Goal: Transaction & Acquisition: Book appointment/travel/reservation

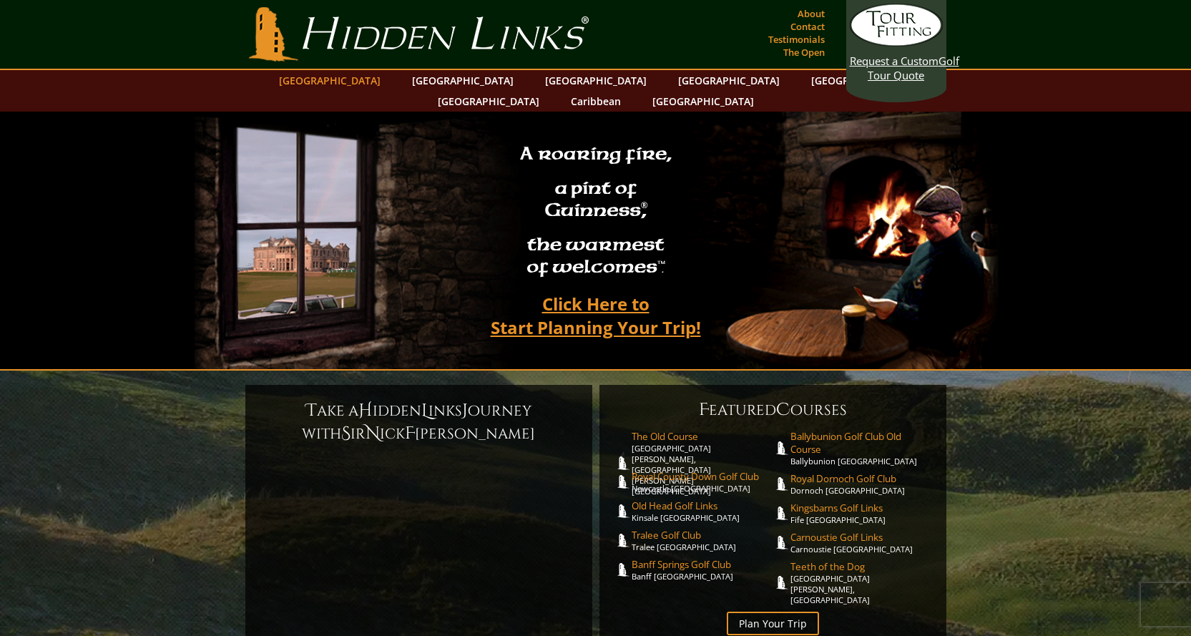
click at [372, 76] on link "[GEOGRAPHIC_DATA]" at bounding box center [330, 80] width 116 height 21
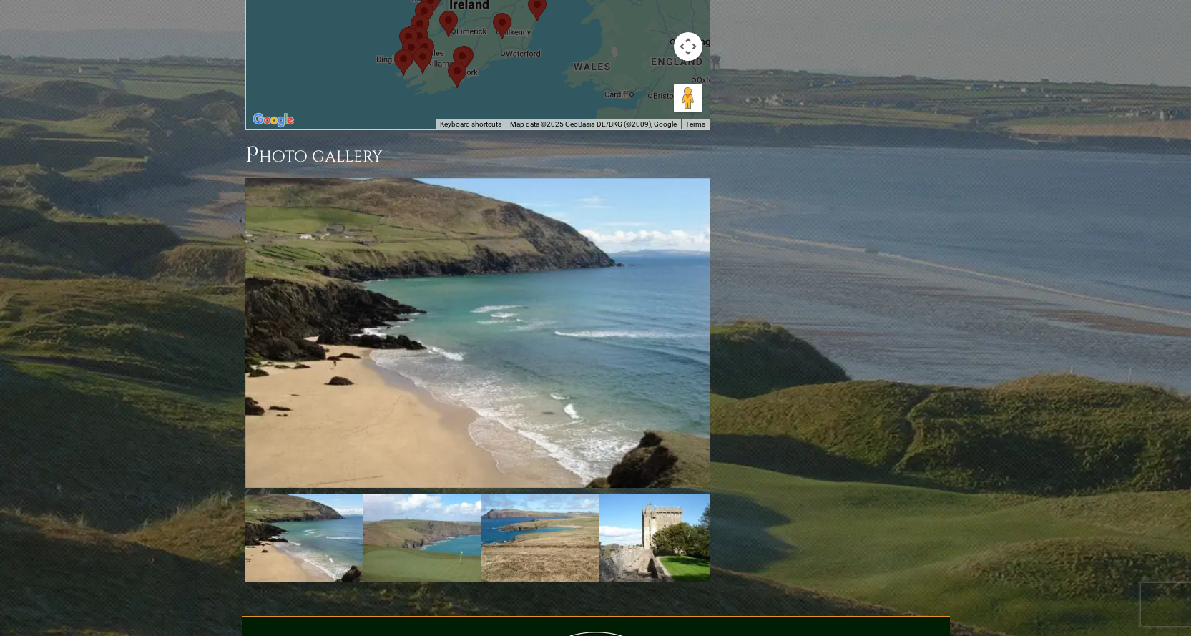
scroll to position [1530, 0]
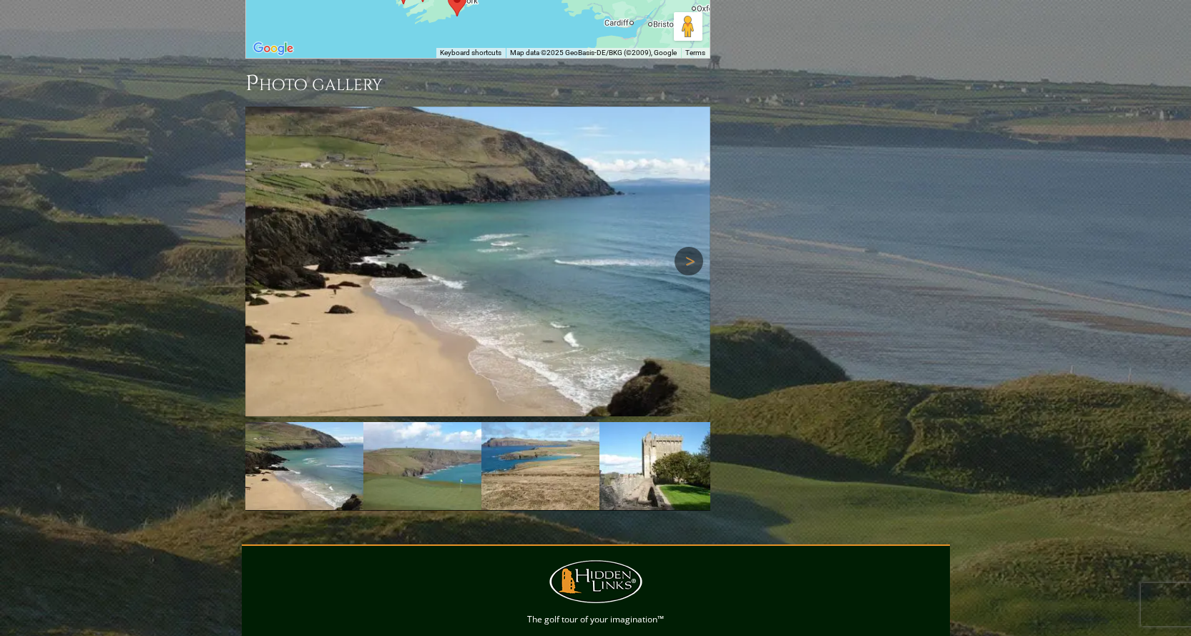
click at [688, 247] on link "Next" at bounding box center [689, 261] width 29 height 29
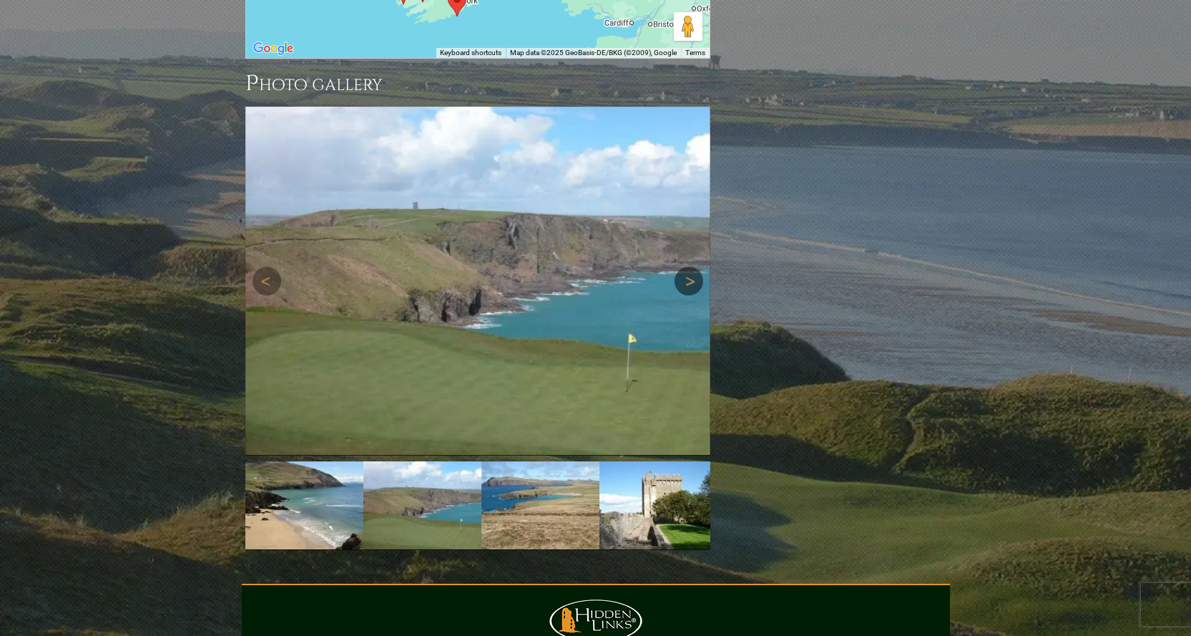
click at [688, 177] on div "Next" at bounding box center [477, 281] width 465 height 349
click at [683, 267] on link "Next" at bounding box center [689, 281] width 29 height 29
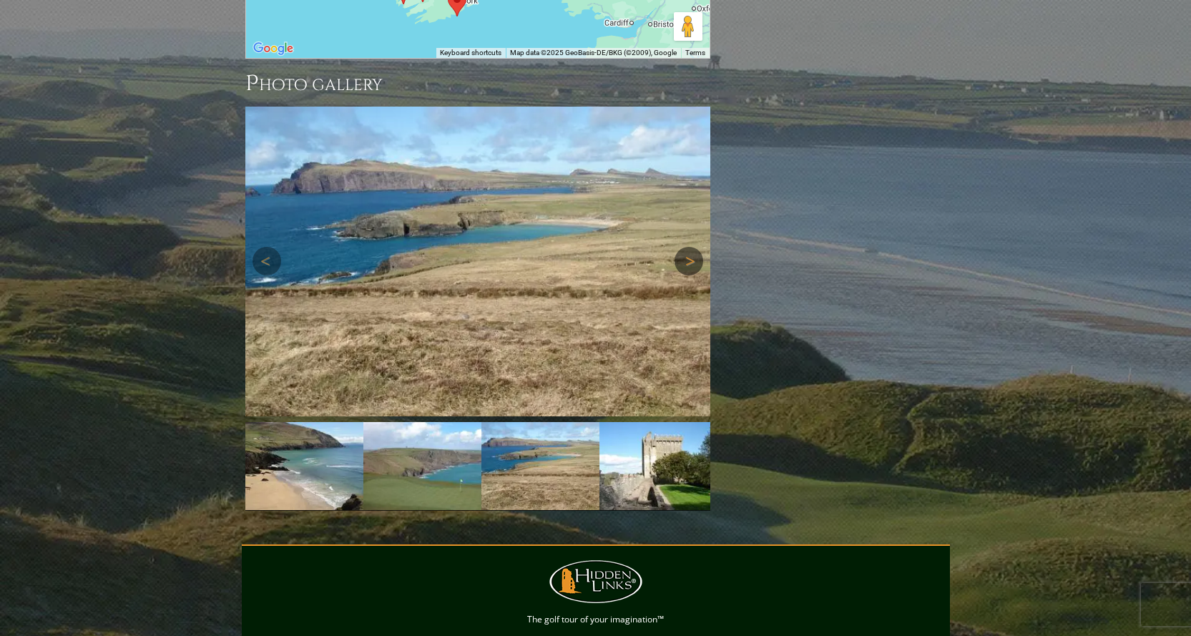
click at [683, 247] on link "Next" at bounding box center [689, 261] width 29 height 29
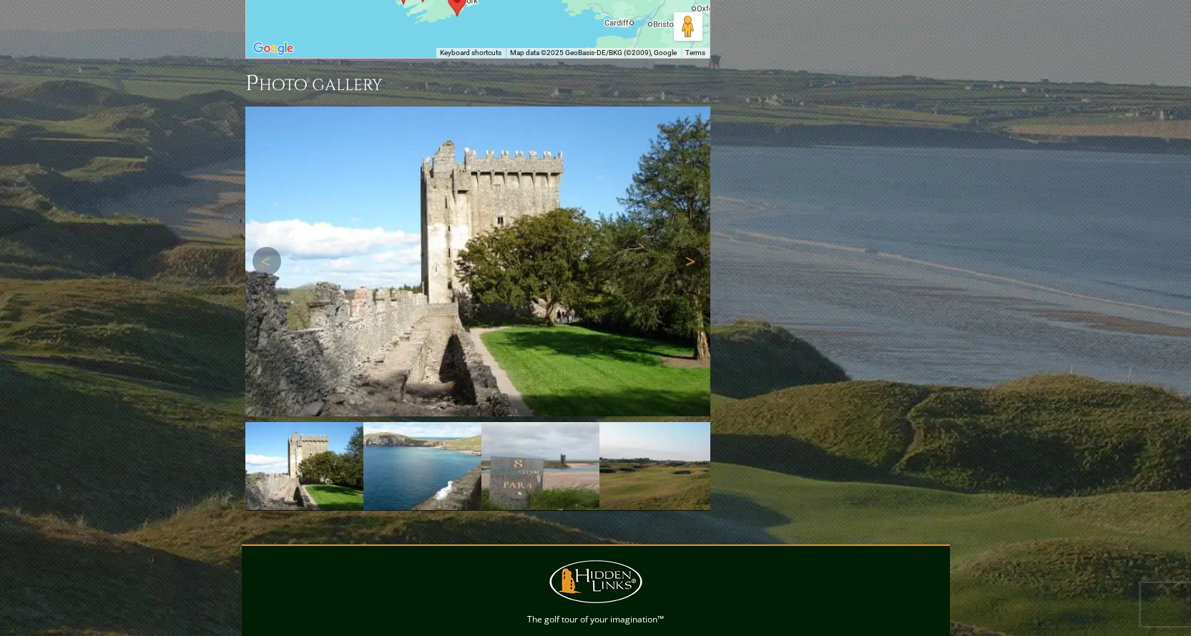
click at [681, 247] on link "Next" at bounding box center [689, 261] width 29 height 29
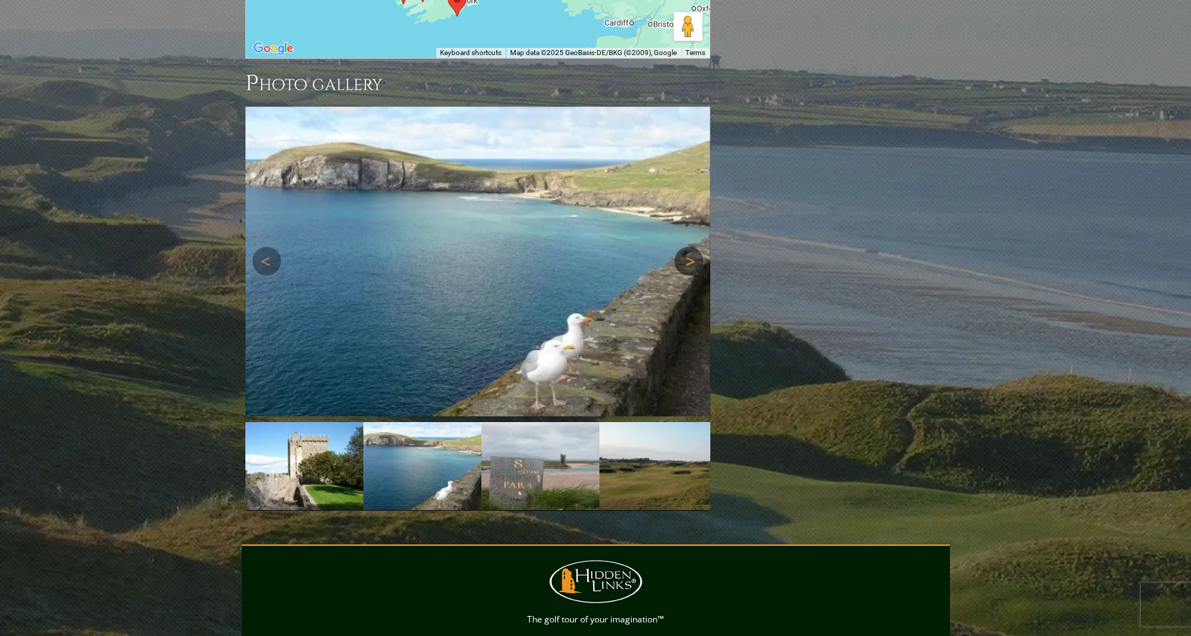
click at [681, 192] on div "Next" at bounding box center [477, 262] width 465 height 310
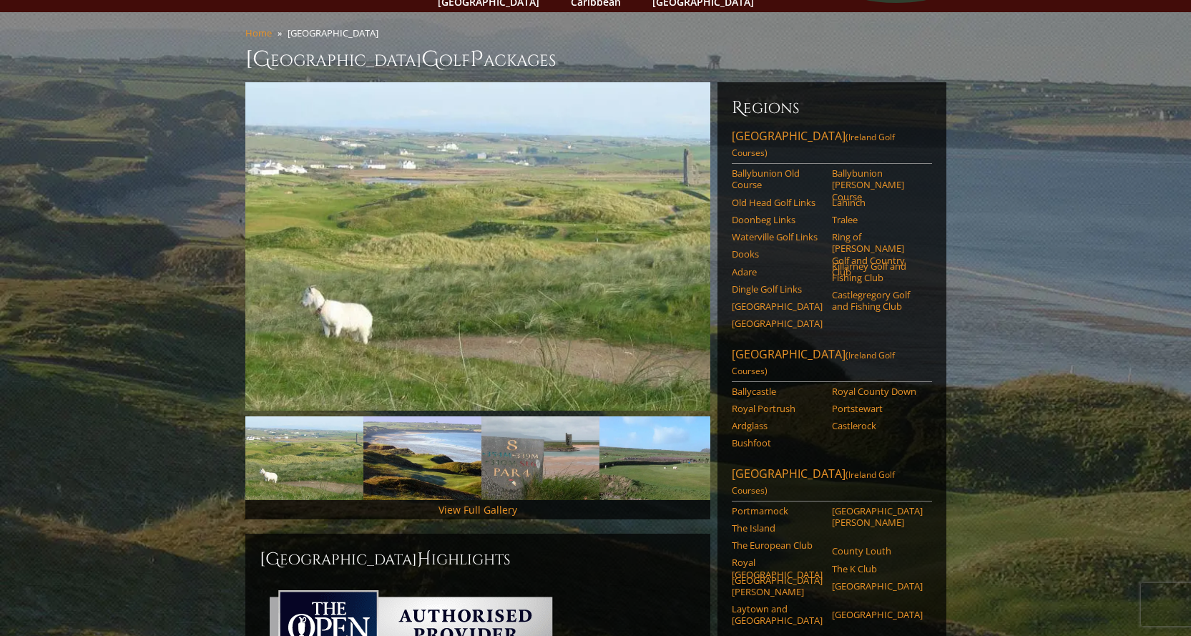
scroll to position [171, 0]
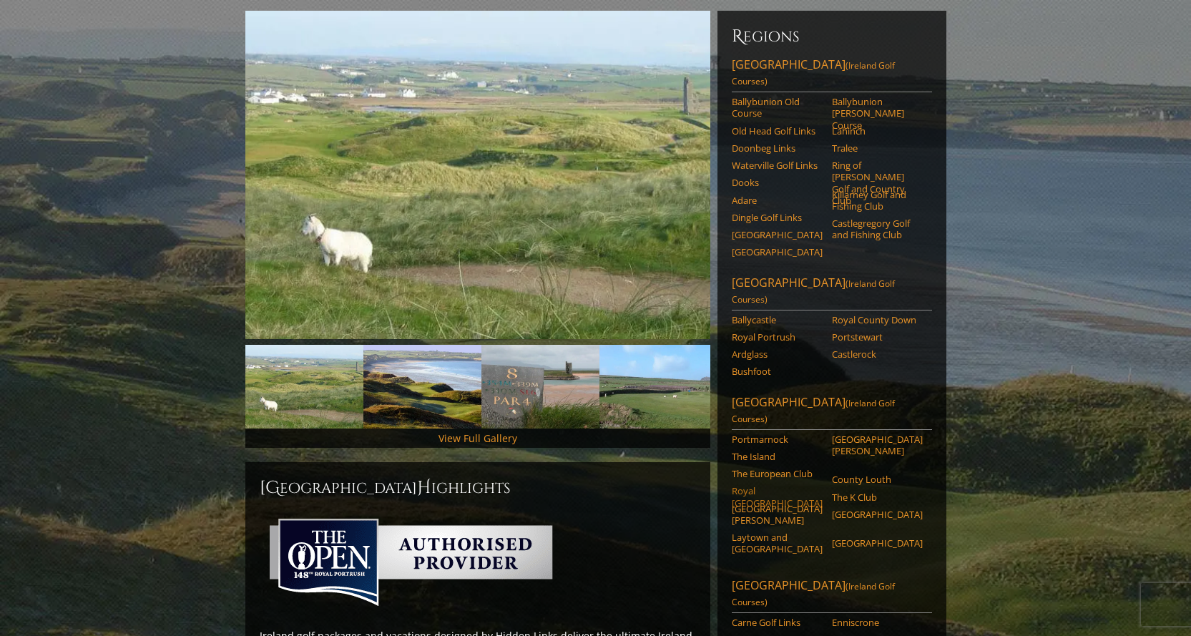
click at [770, 485] on link "Royal [GEOGRAPHIC_DATA]" at bounding box center [777, 497] width 91 height 24
